Goal: Transaction & Acquisition: Purchase product/service

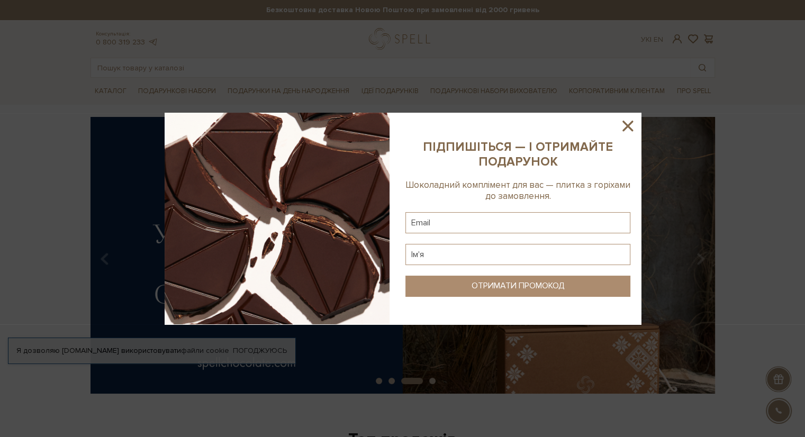
click at [221, 164] on img at bounding box center [277, 219] width 225 height 212
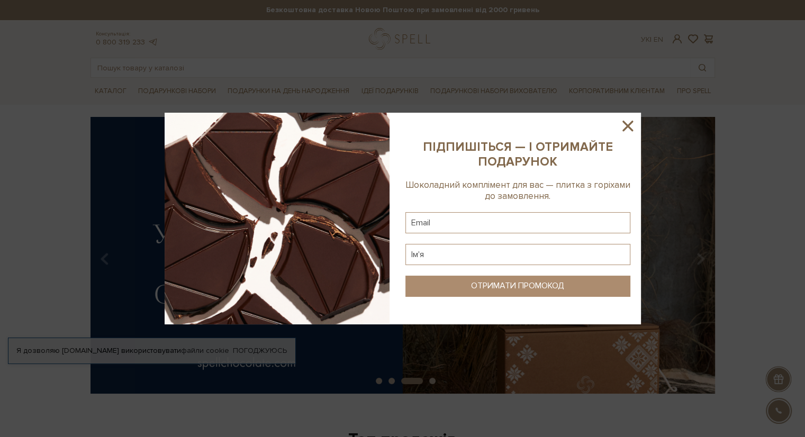
click at [627, 128] on icon at bounding box center [628, 126] width 18 height 18
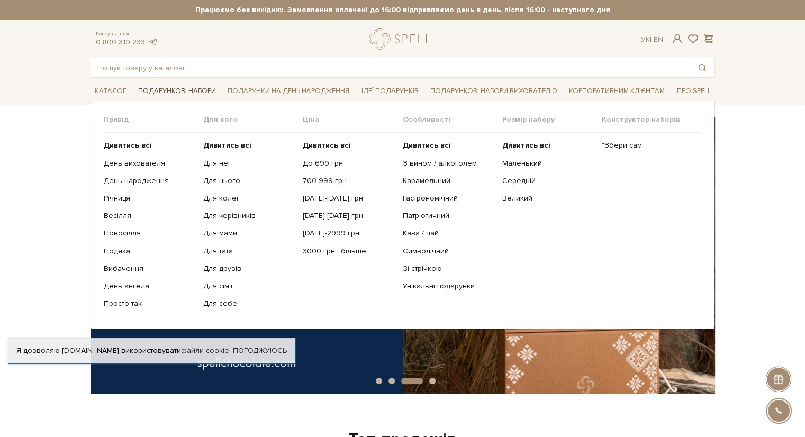
click at [168, 92] on link "Подарункові набори" at bounding box center [177, 91] width 86 height 16
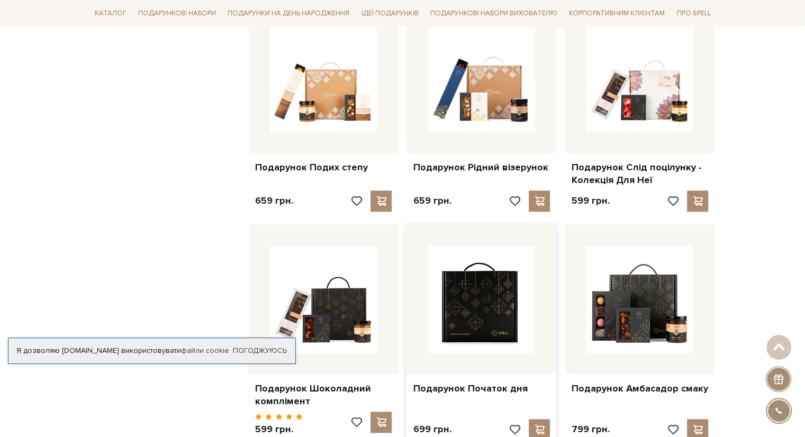
scroll to position [635, 0]
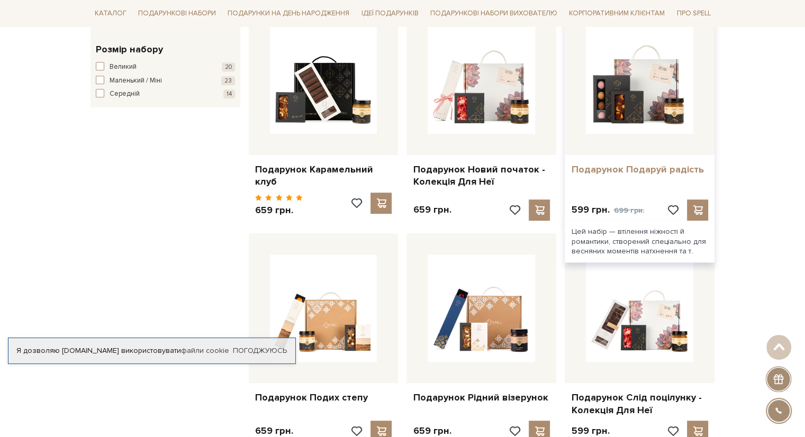
click at [607, 168] on link "Подарунок Подаруй радість" at bounding box center [639, 170] width 137 height 12
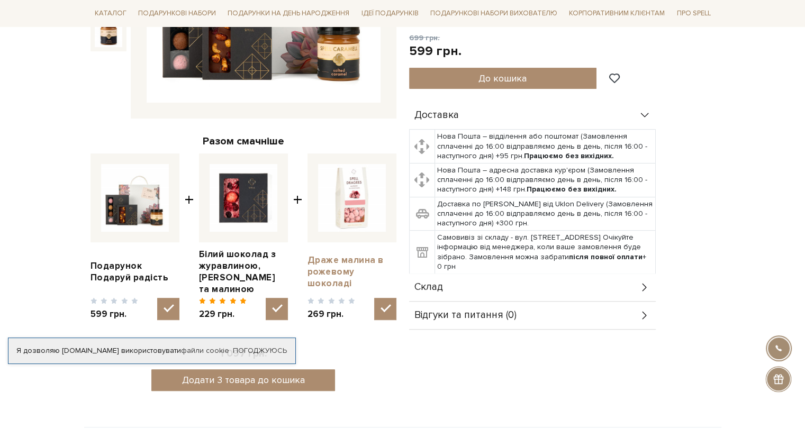
scroll to position [318, 0]
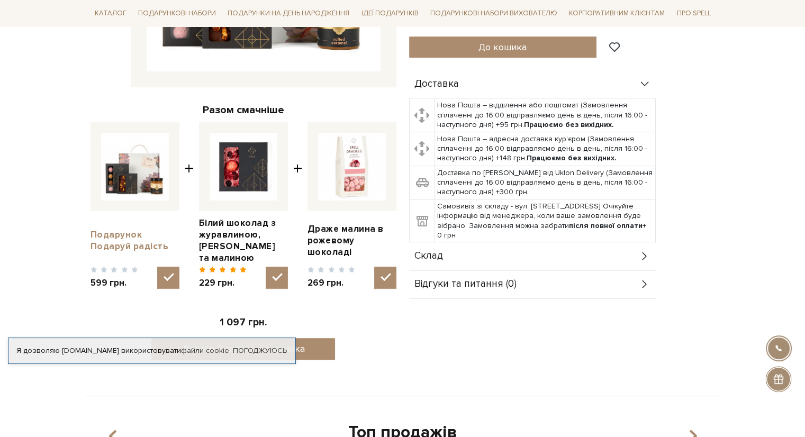
click at [127, 240] on link "Подарунок Подаруй радість" at bounding box center [134, 240] width 89 height 23
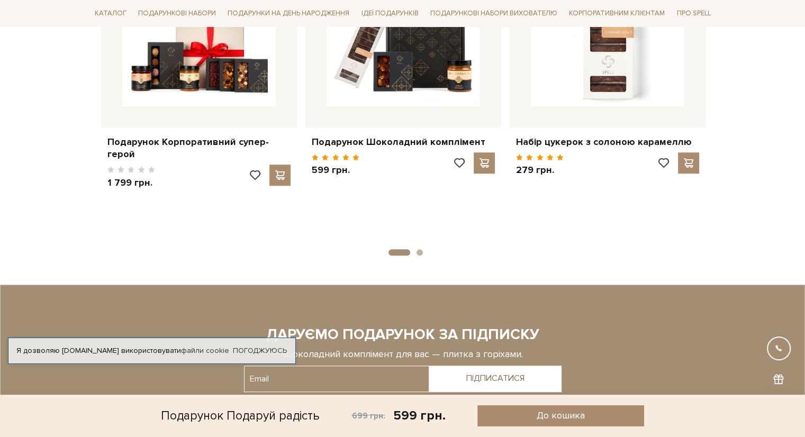
scroll to position [741, 0]
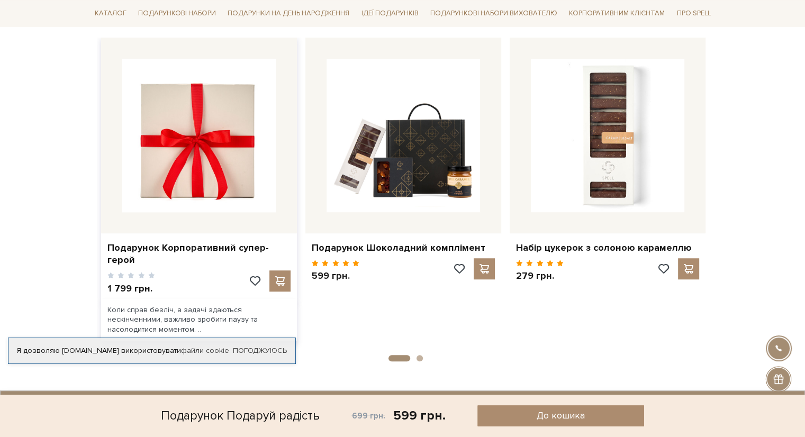
click at [198, 179] on img at bounding box center [198, 135] width 153 height 153
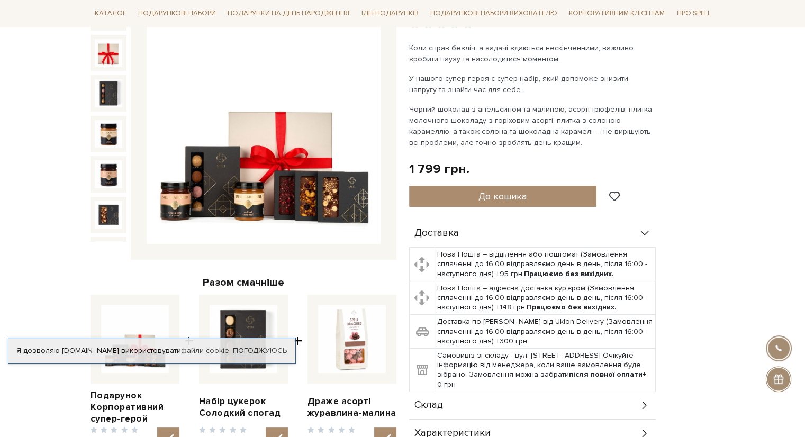
scroll to position [106, 0]
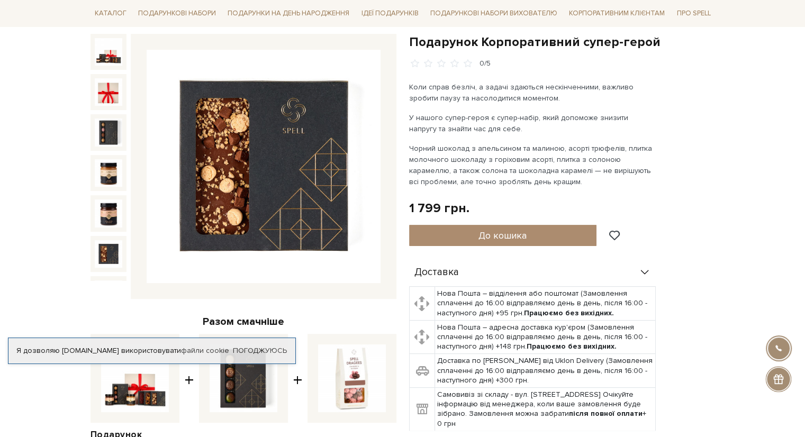
click at [110, 240] on img at bounding box center [109, 254] width 28 height 28
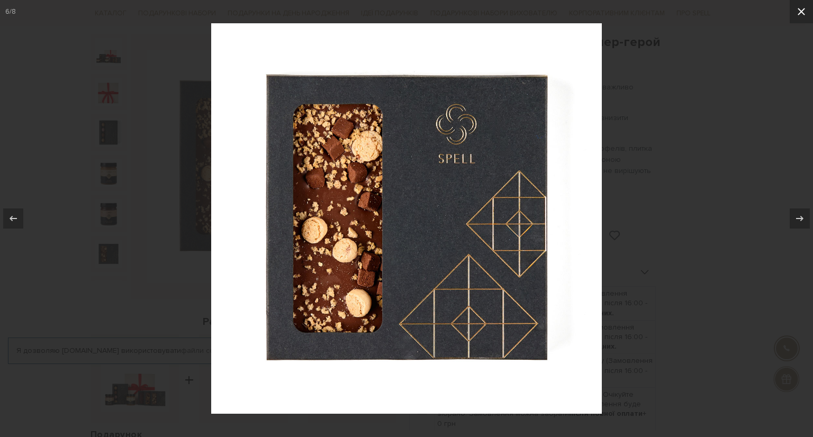
click at [802, 10] on icon at bounding box center [801, 11] width 13 height 13
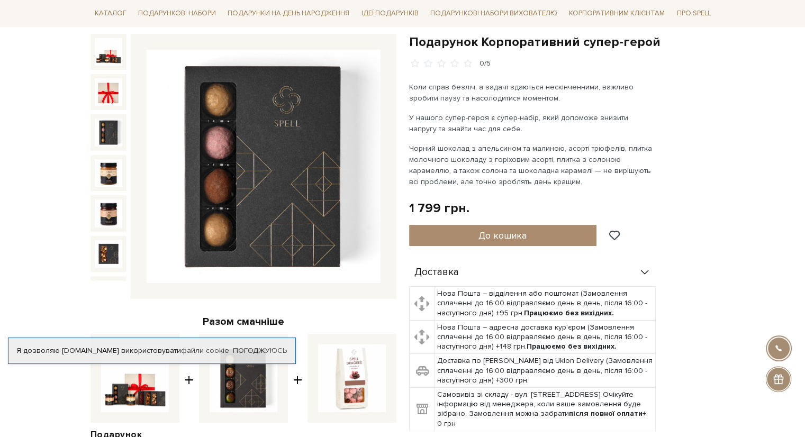
click at [106, 126] on img at bounding box center [109, 133] width 28 height 28
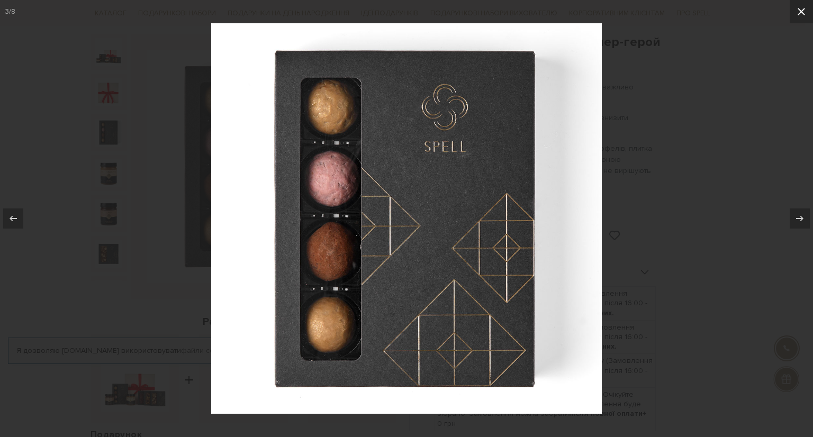
click at [803, 14] on icon at bounding box center [800, 11] width 7 height 7
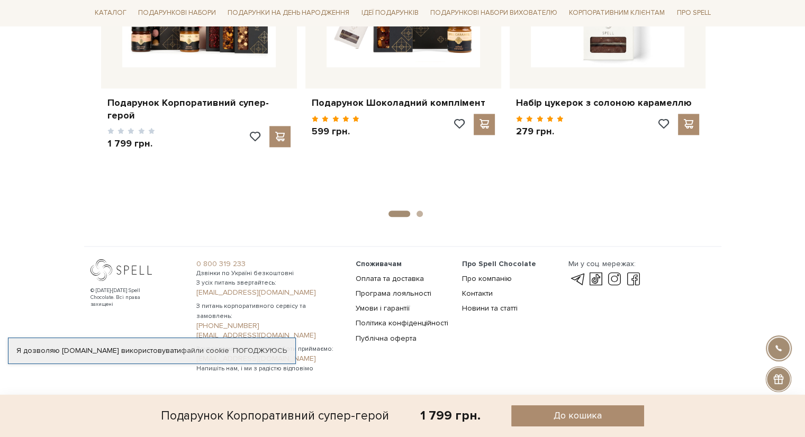
scroll to position [1239, 0]
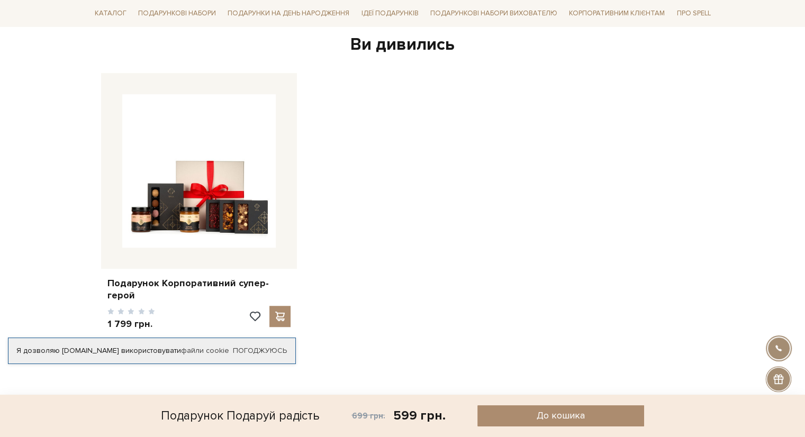
scroll to position [687, 0]
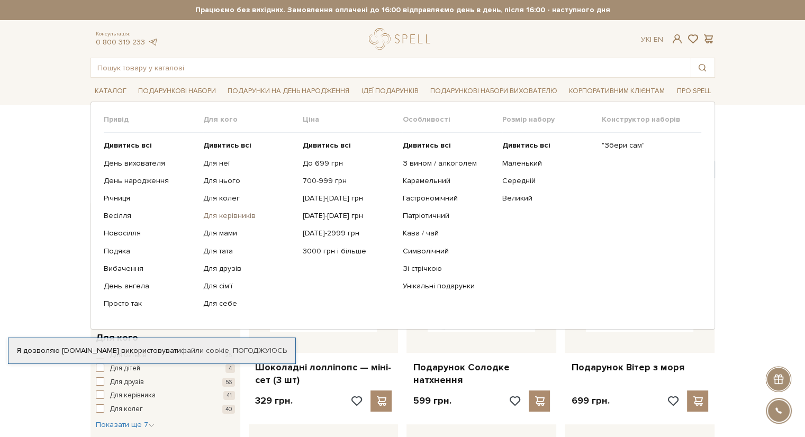
click at [239, 217] on link "Для керівників" at bounding box center [249, 216] width 92 height 10
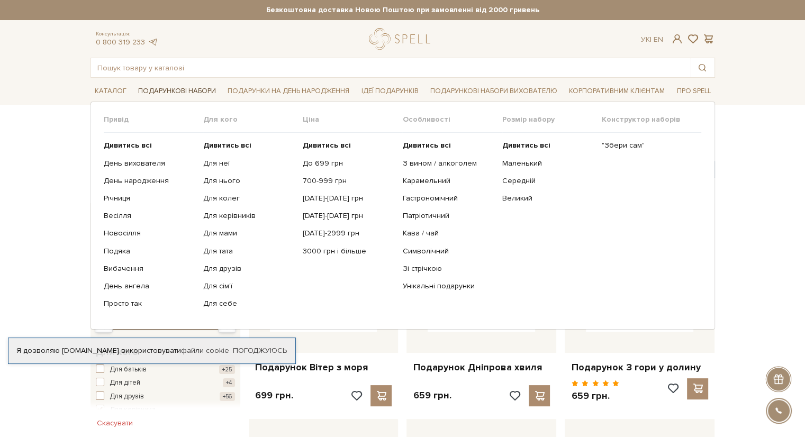
click at [166, 89] on link "Подарункові набори" at bounding box center [177, 91] width 86 height 16
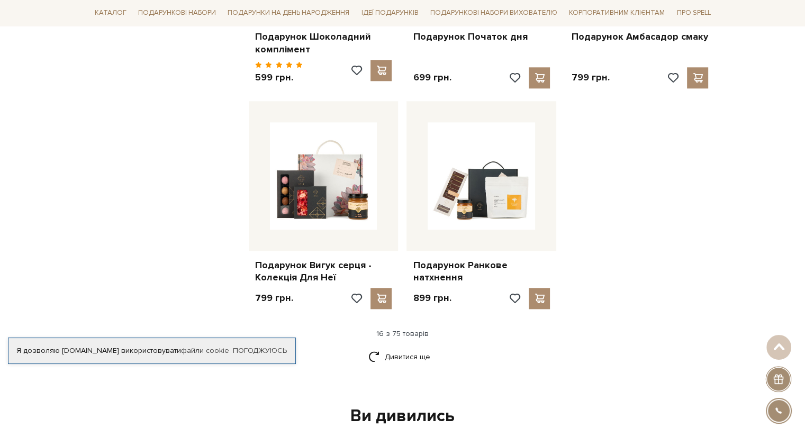
scroll to position [1429, 0]
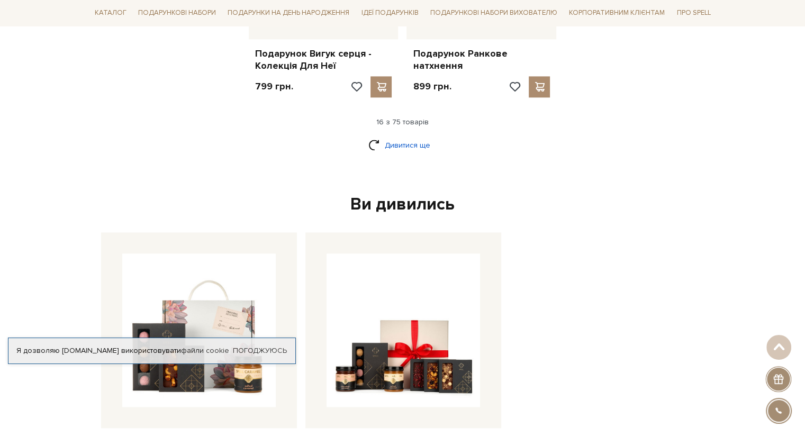
click at [394, 137] on link "Дивитися ще" at bounding box center [402, 145] width 69 height 19
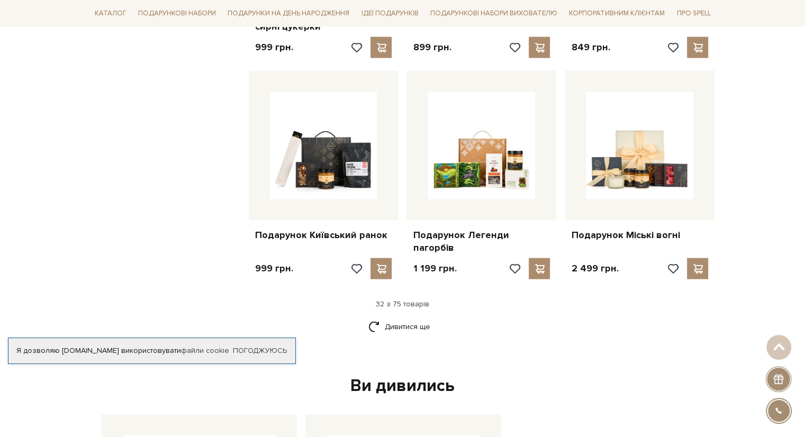
scroll to position [2328, 0]
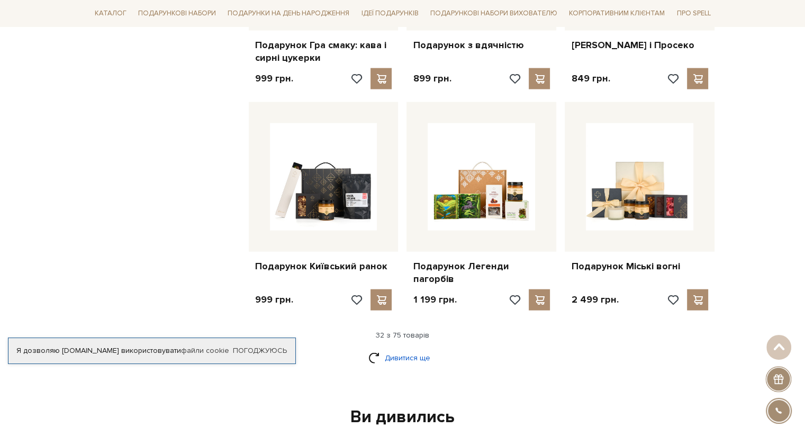
click at [391, 349] on link "Дивитися ще" at bounding box center [402, 358] width 69 height 19
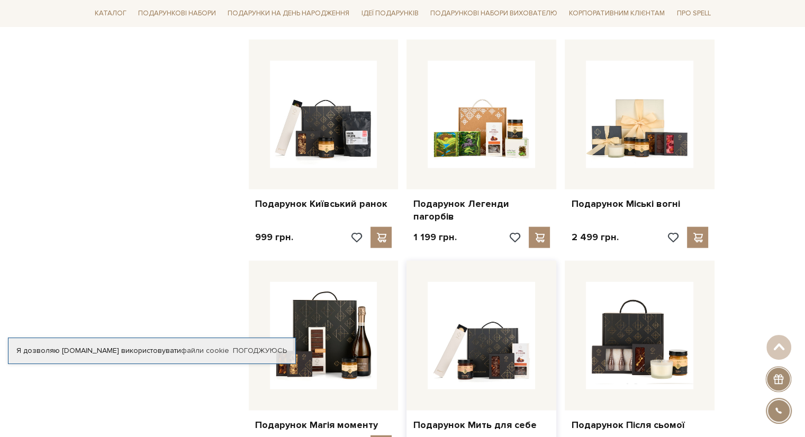
scroll to position [2540, 0]
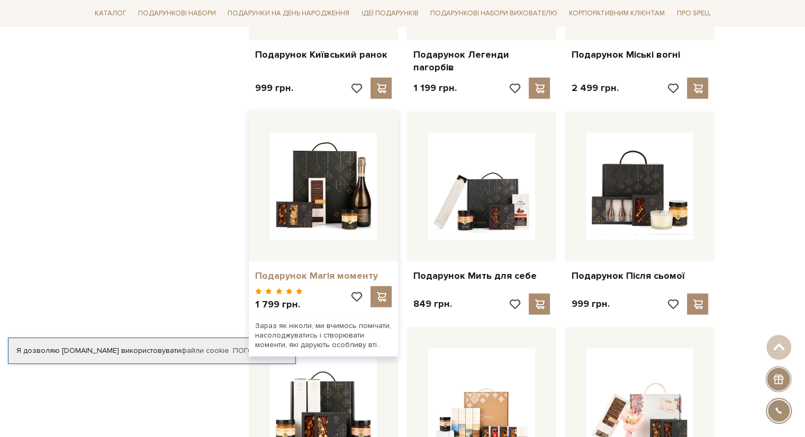
click at [320, 270] on link "Подарунок Магія моменту" at bounding box center [323, 276] width 137 height 12
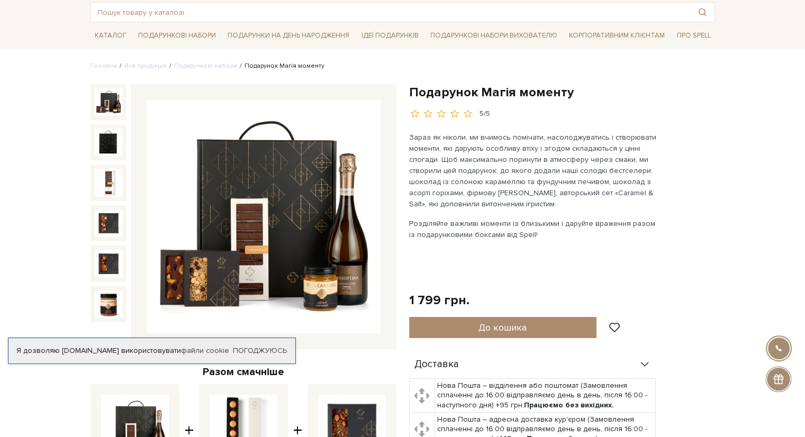
scroll to position [106, 0]
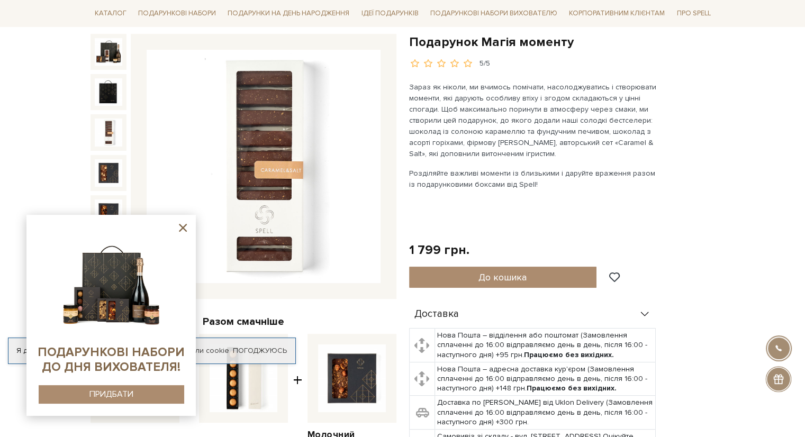
click at [106, 142] on img at bounding box center [109, 133] width 28 height 28
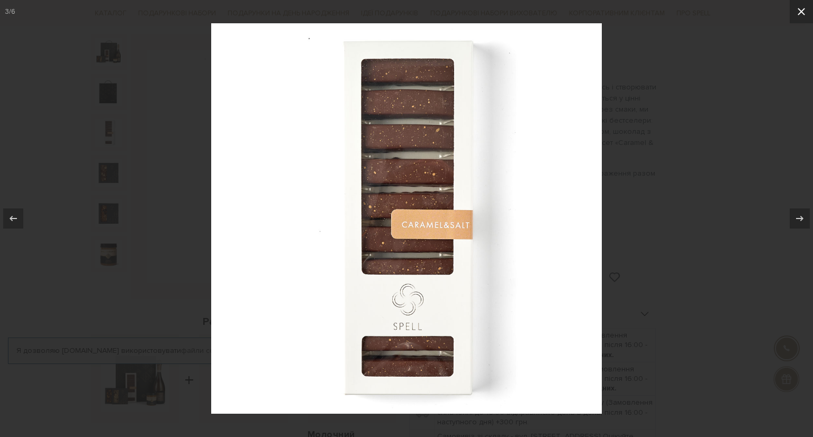
click at [804, 11] on icon at bounding box center [801, 11] width 13 height 13
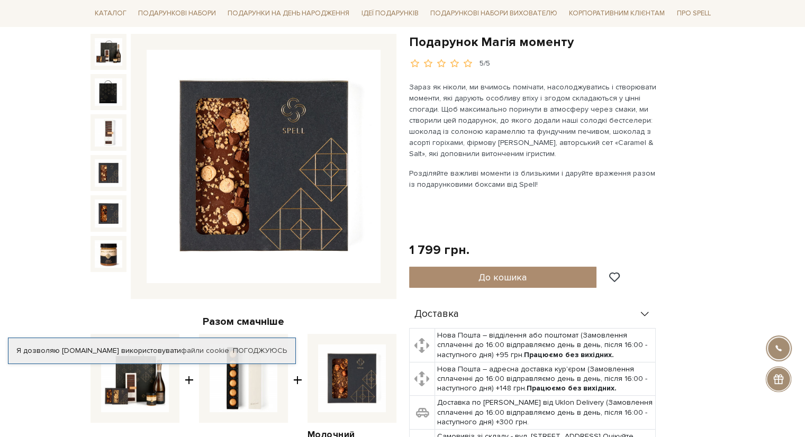
click at [107, 176] on img at bounding box center [109, 173] width 28 height 28
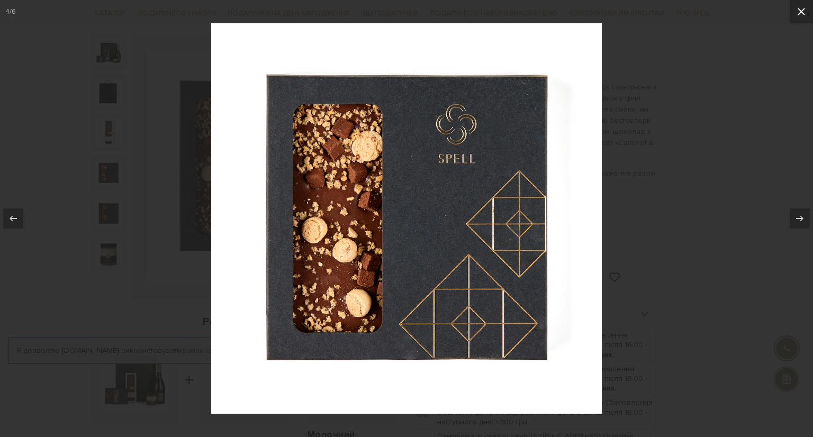
click at [802, 15] on icon at bounding box center [801, 11] width 13 height 13
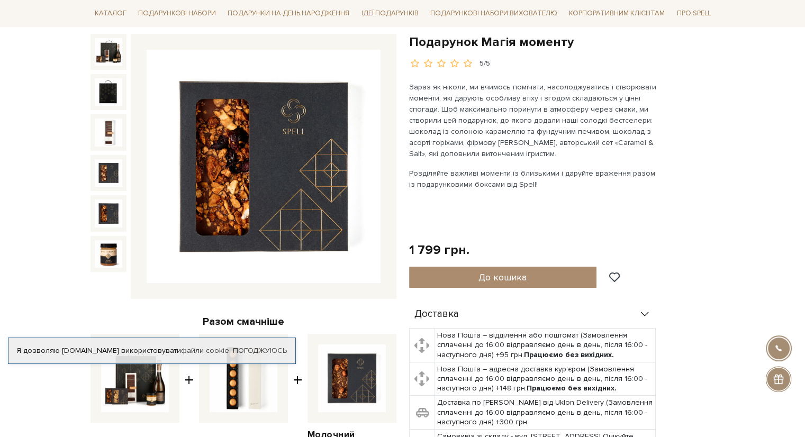
click at [112, 216] on img at bounding box center [109, 213] width 28 height 28
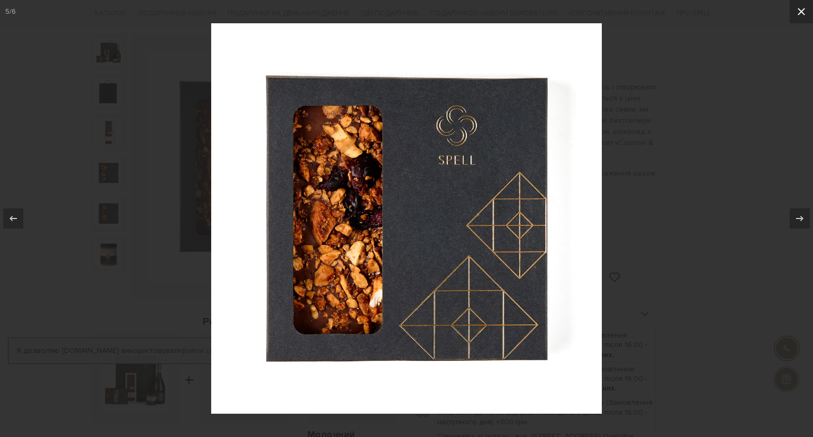
click at [802, 10] on icon at bounding box center [801, 11] width 13 height 13
